Goal: Transaction & Acquisition: Subscribe to service/newsletter

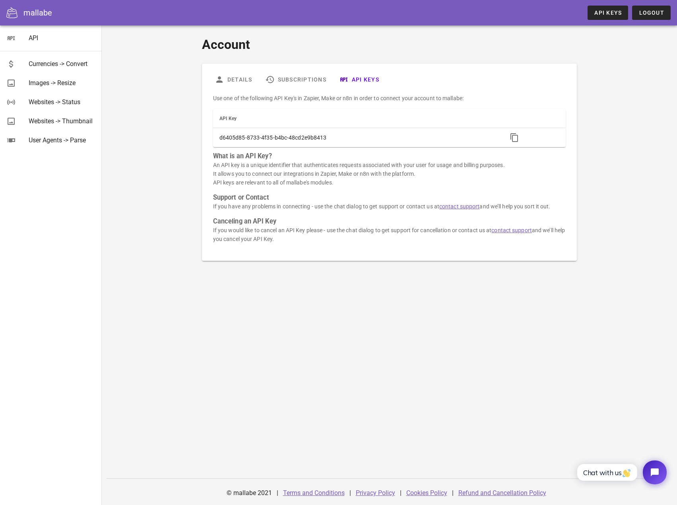
click at [587, 9] on div "mallabe API Keys Logout" at bounding box center [338, 12] width 677 height 25
click at [606, 13] on span "API Keys" at bounding box center [608, 13] width 28 height 6
click at [294, 79] on link "Subscriptions" at bounding box center [296, 79] width 74 height 19
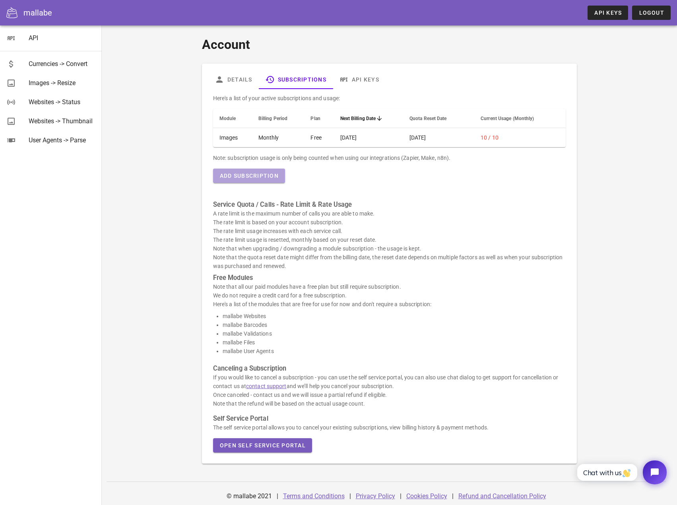
click at [256, 178] on span "Add Subscription" at bounding box center [248, 175] width 59 height 6
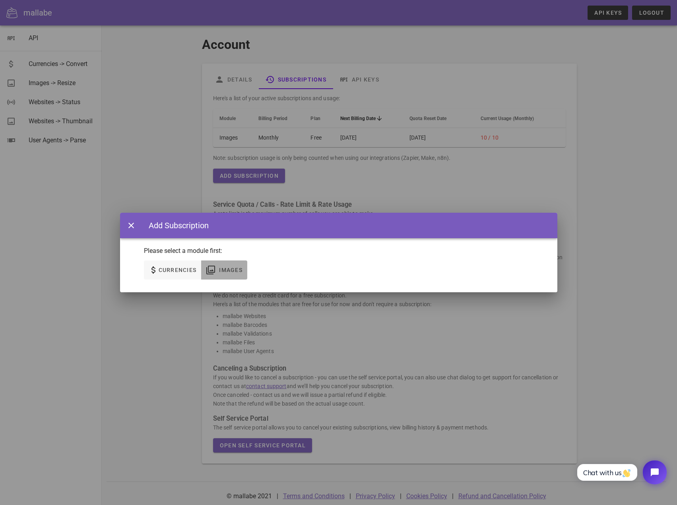
click at [229, 270] on span "Images" at bounding box center [231, 270] width 24 height 6
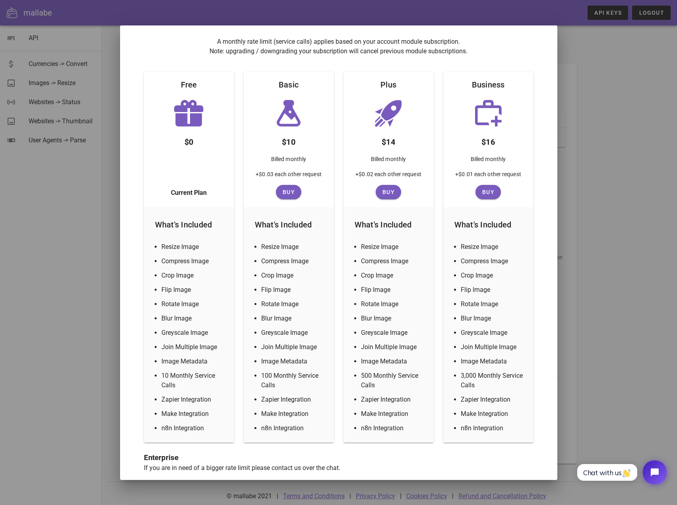
scroll to position [77, 0]
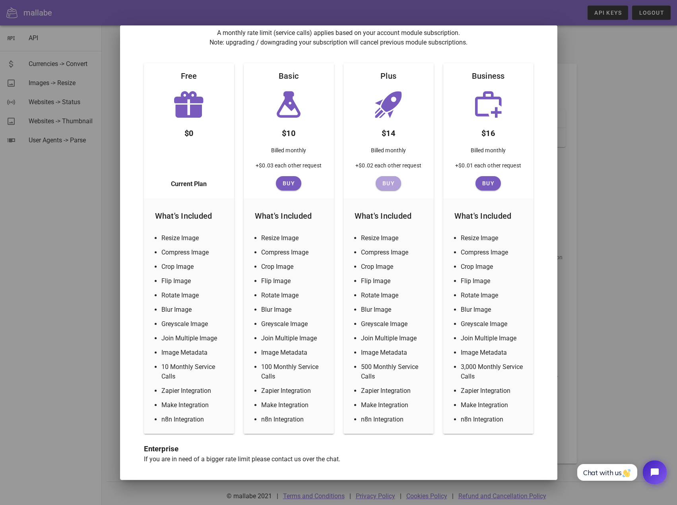
click at [380, 182] on span "Buy" at bounding box center [388, 183] width 19 height 6
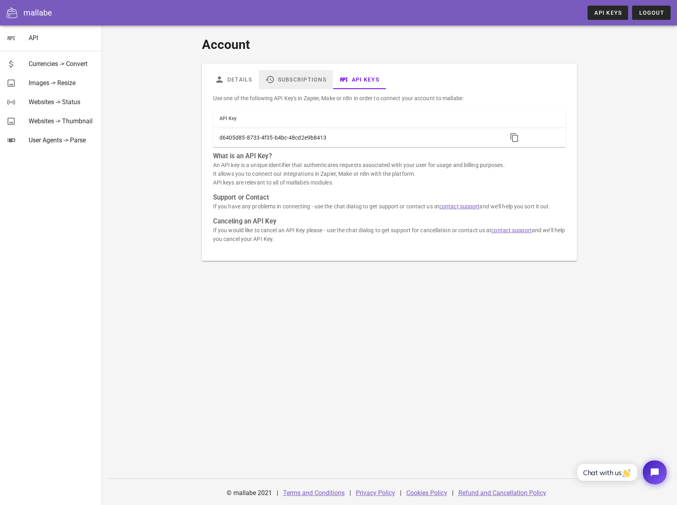
click at [319, 86] on link "Subscriptions" at bounding box center [296, 79] width 74 height 19
